Goal: Information Seeking & Learning: Find specific page/section

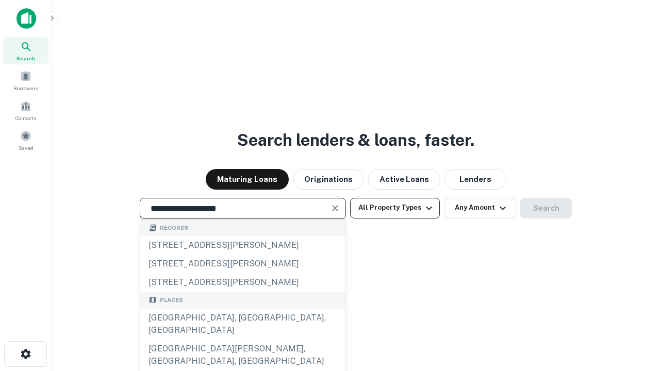
click at [242, 340] on div "[GEOGRAPHIC_DATA], [GEOGRAPHIC_DATA], [GEOGRAPHIC_DATA]" at bounding box center [242, 324] width 205 height 31
type input "**********"
click at [395, 208] on button "All Property Types" at bounding box center [395, 208] width 90 height 21
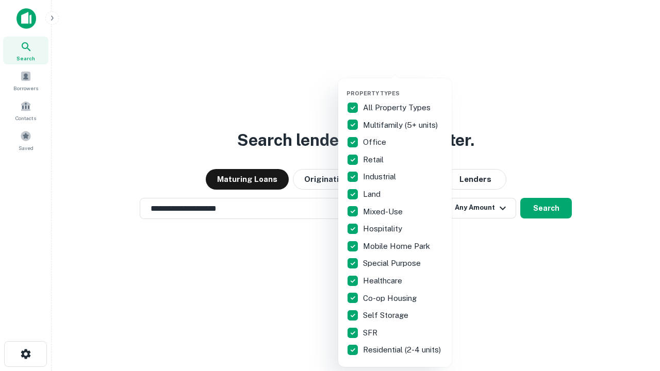
click at [403, 87] on button "button" at bounding box center [402, 87] width 113 height 1
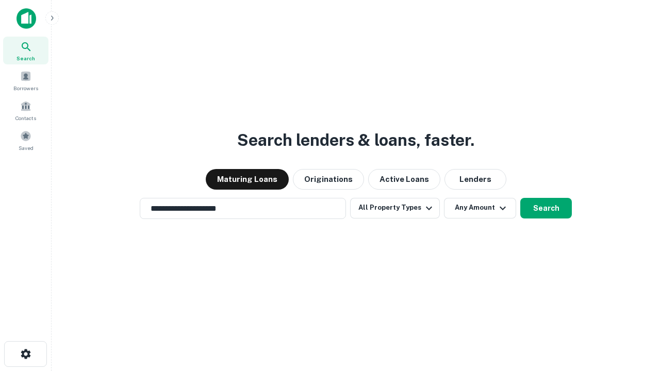
scroll to position [6, 124]
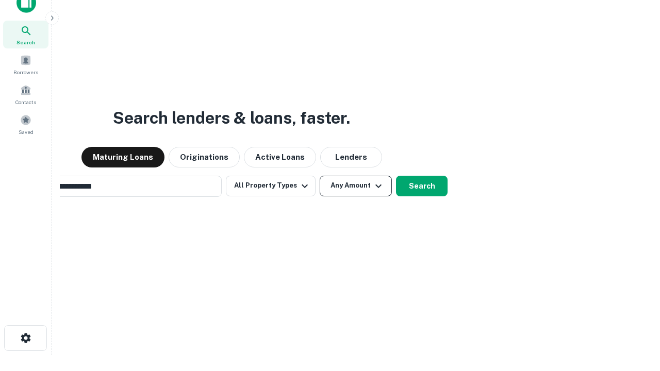
click at [320, 176] on button "Any Amount" at bounding box center [356, 186] width 72 height 21
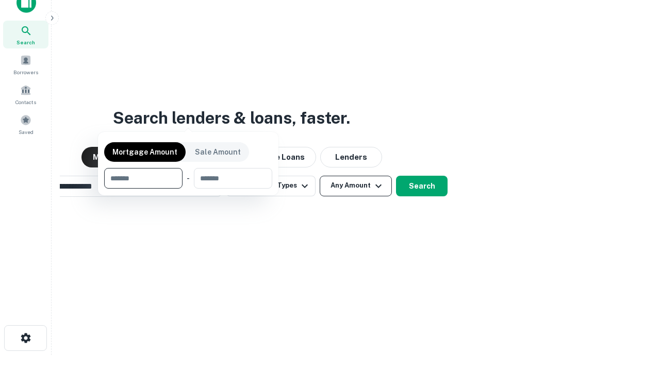
scroll to position [74, 292]
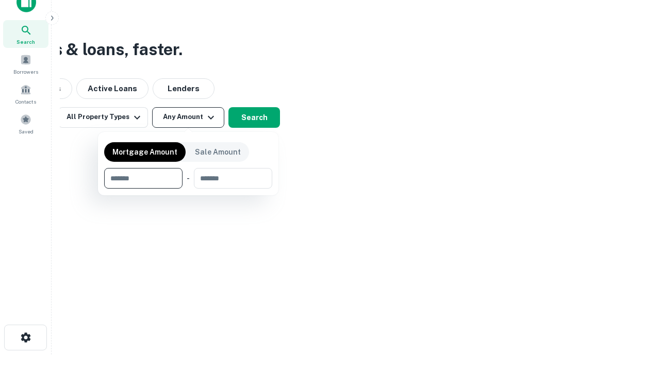
type input "*******"
click at [188, 189] on button "button" at bounding box center [188, 189] width 168 height 1
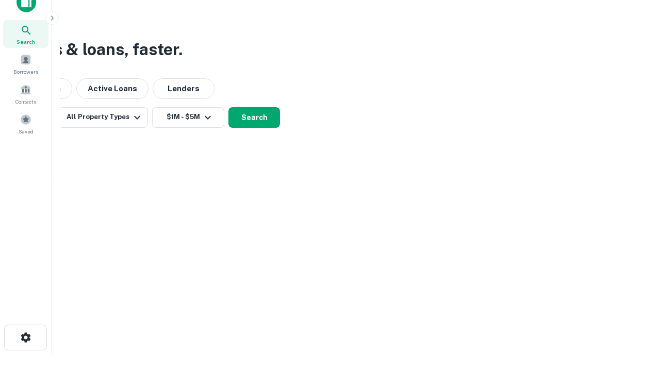
scroll to position [6, 190]
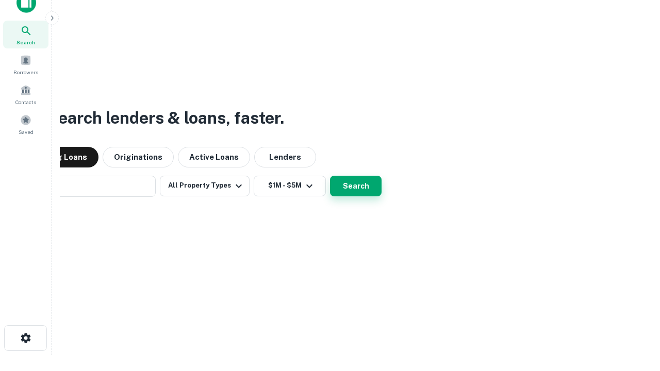
click at [330, 176] on button "Search" at bounding box center [356, 186] width 52 height 21
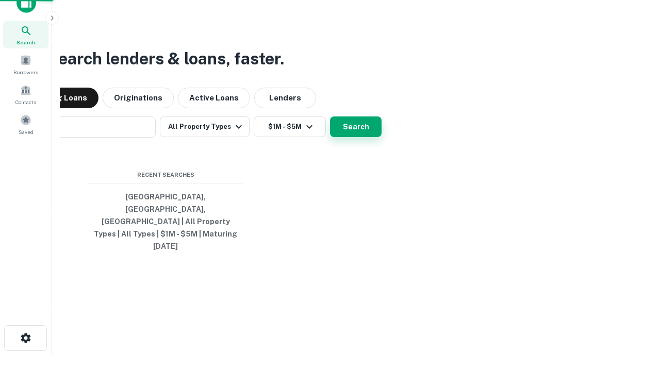
scroll to position [27, 292]
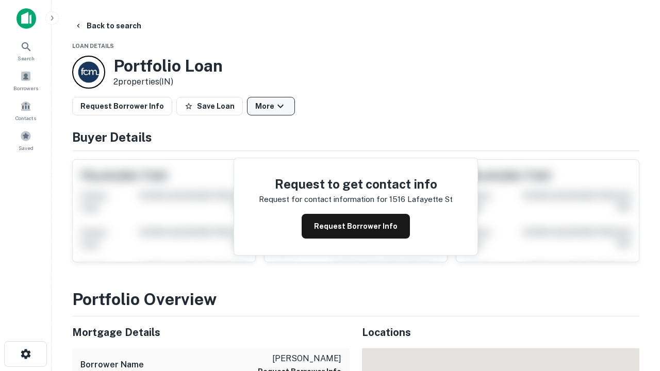
click at [271, 106] on button "More" at bounding box center [271, 106] width 48 height 19
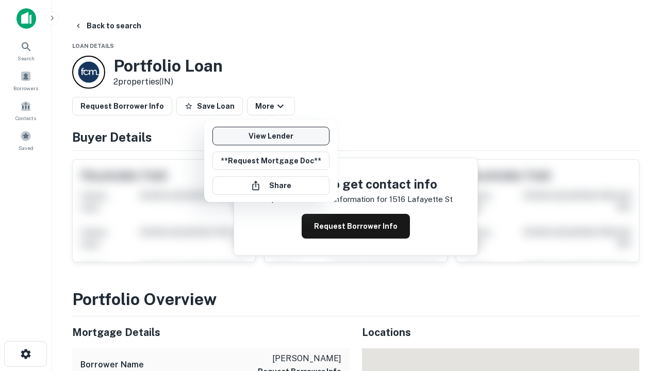
click at [271, 136] on link "View Lender" at bounding box center [270, 136] width 117 height 19
